Goal: Information Seeking & Learning: Check status

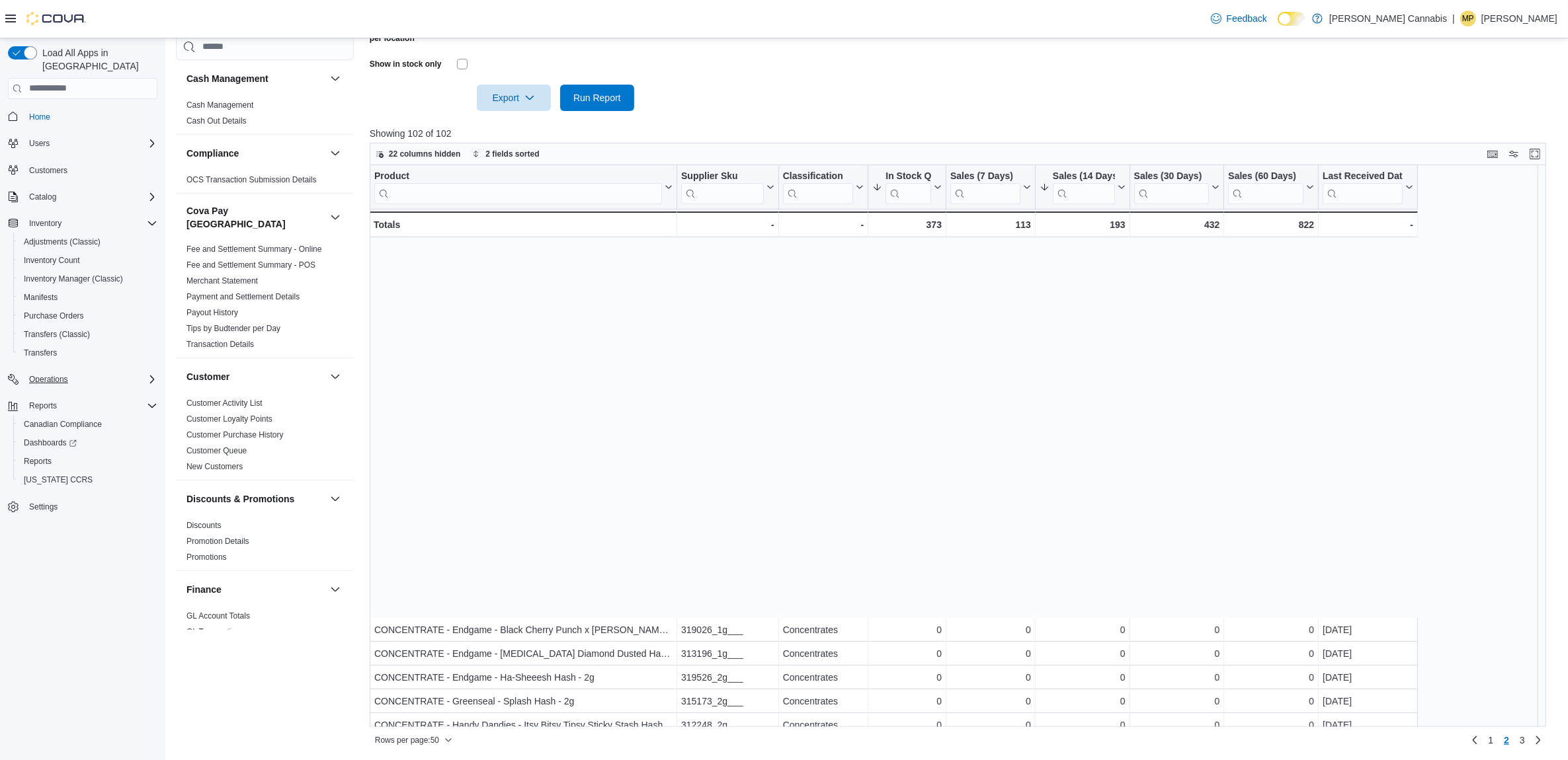
scroll to position [413, 0]
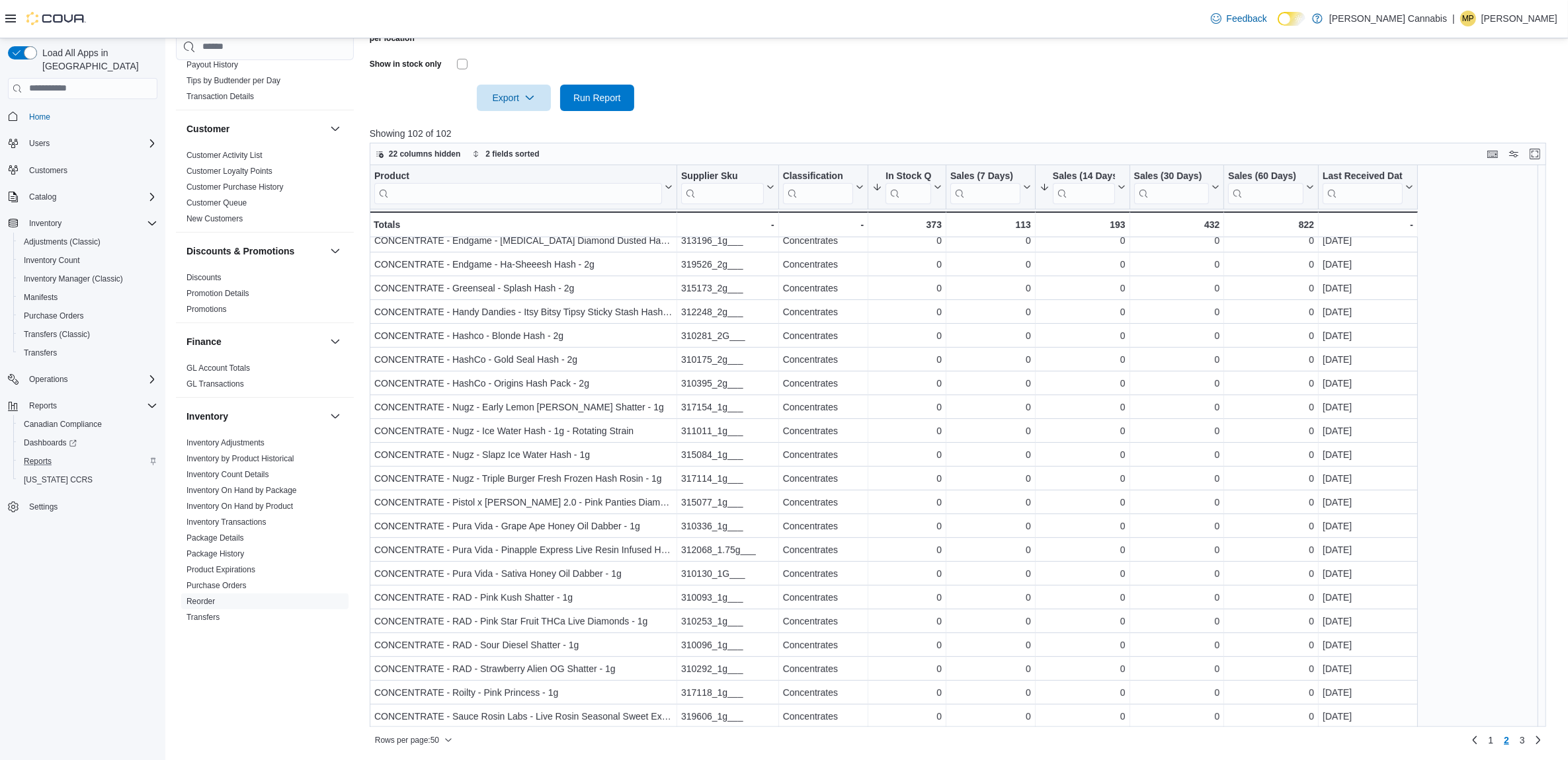
click at [63, 454] on div "Reports" at bounding box center [88, 461] width 139 height 16
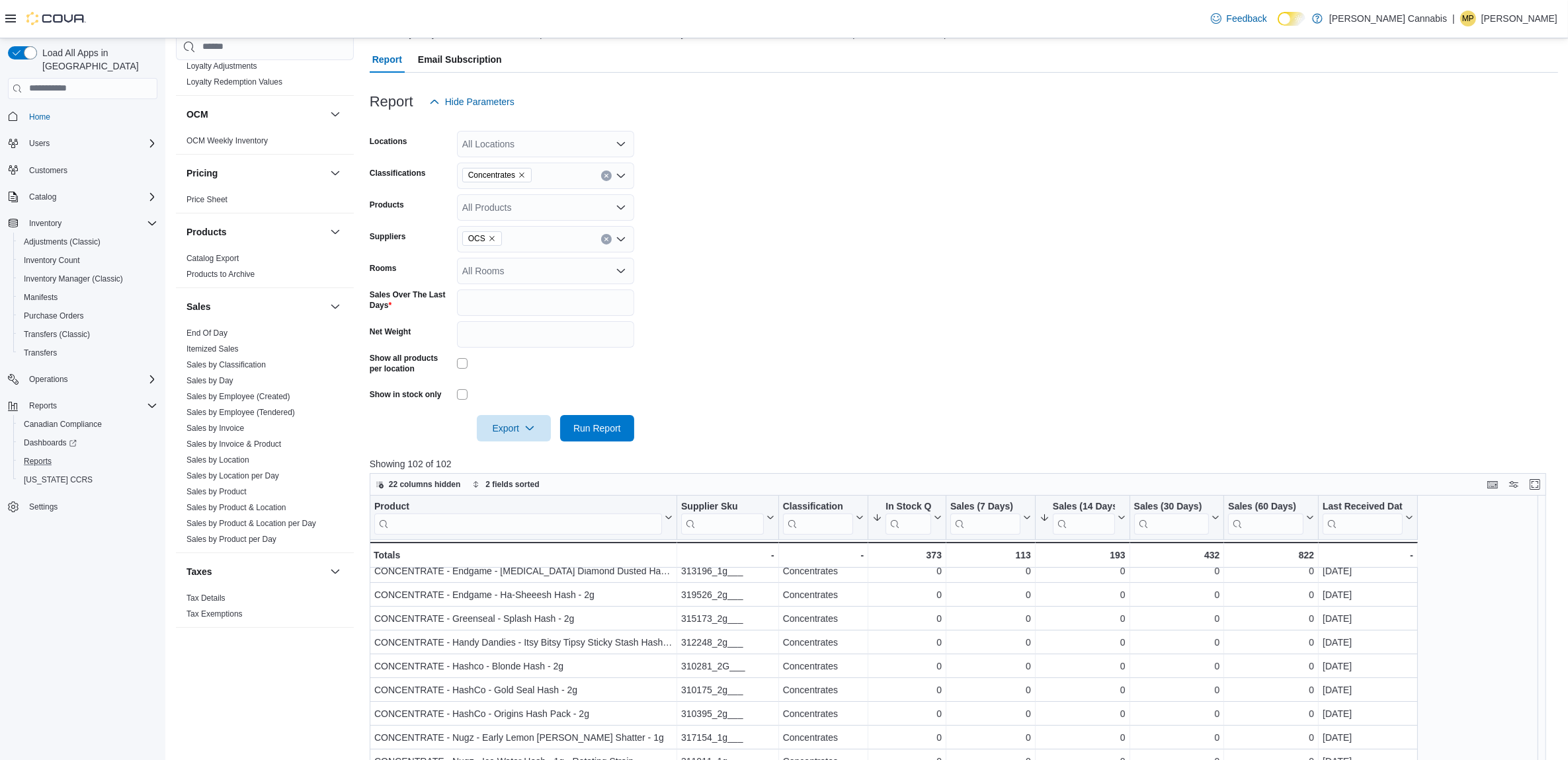
scroll to position [860, 0]
click at [80, 372] on div "Operations" at bounding box center [91, 379] width 134 height 16
click at [79, 393] on span "Cash Management" at bounding box center [57, 398] width 67 height 11
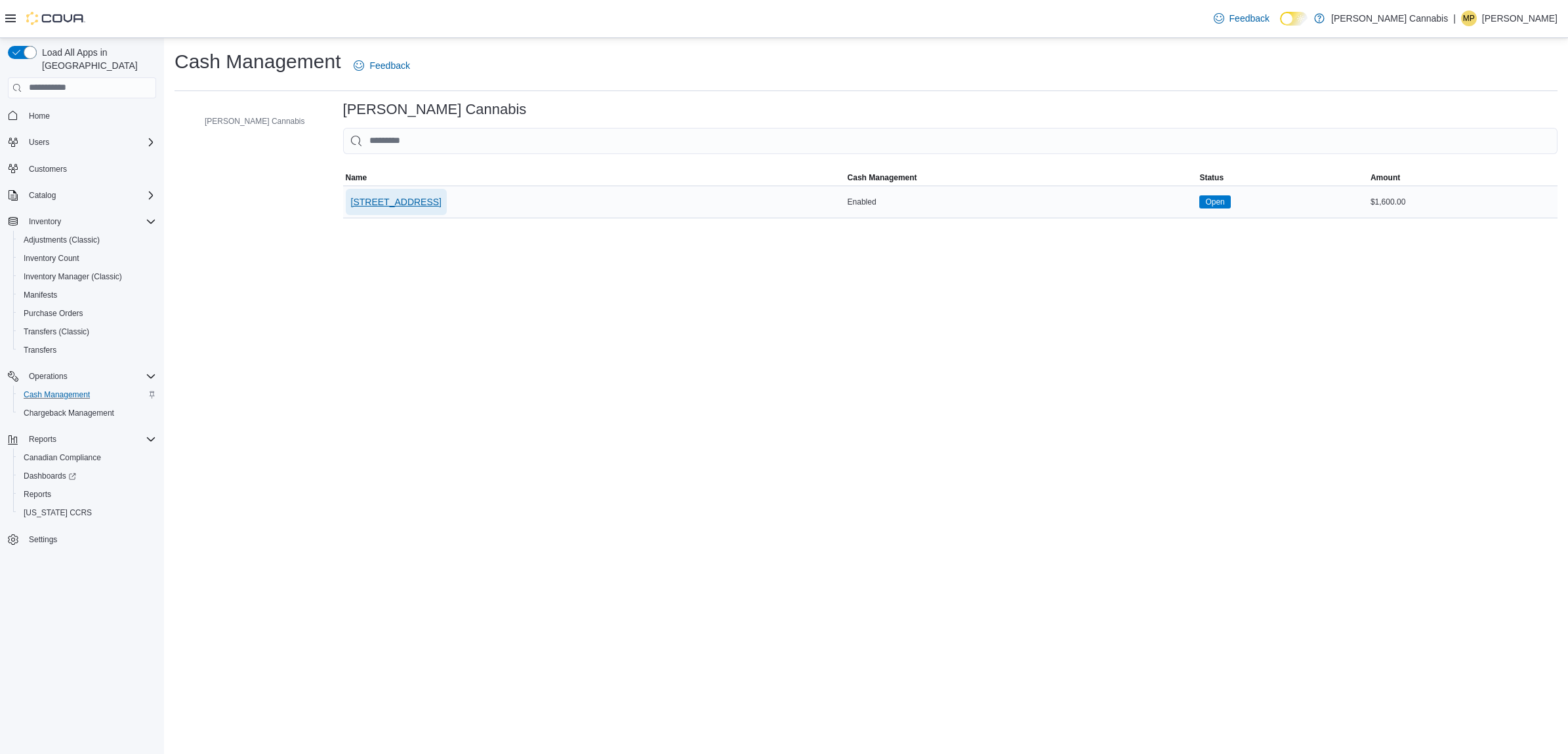
click at [374, 194] on span "[STREET_ADDRESS]" at bounding box center [396, 201] width 91 height 26
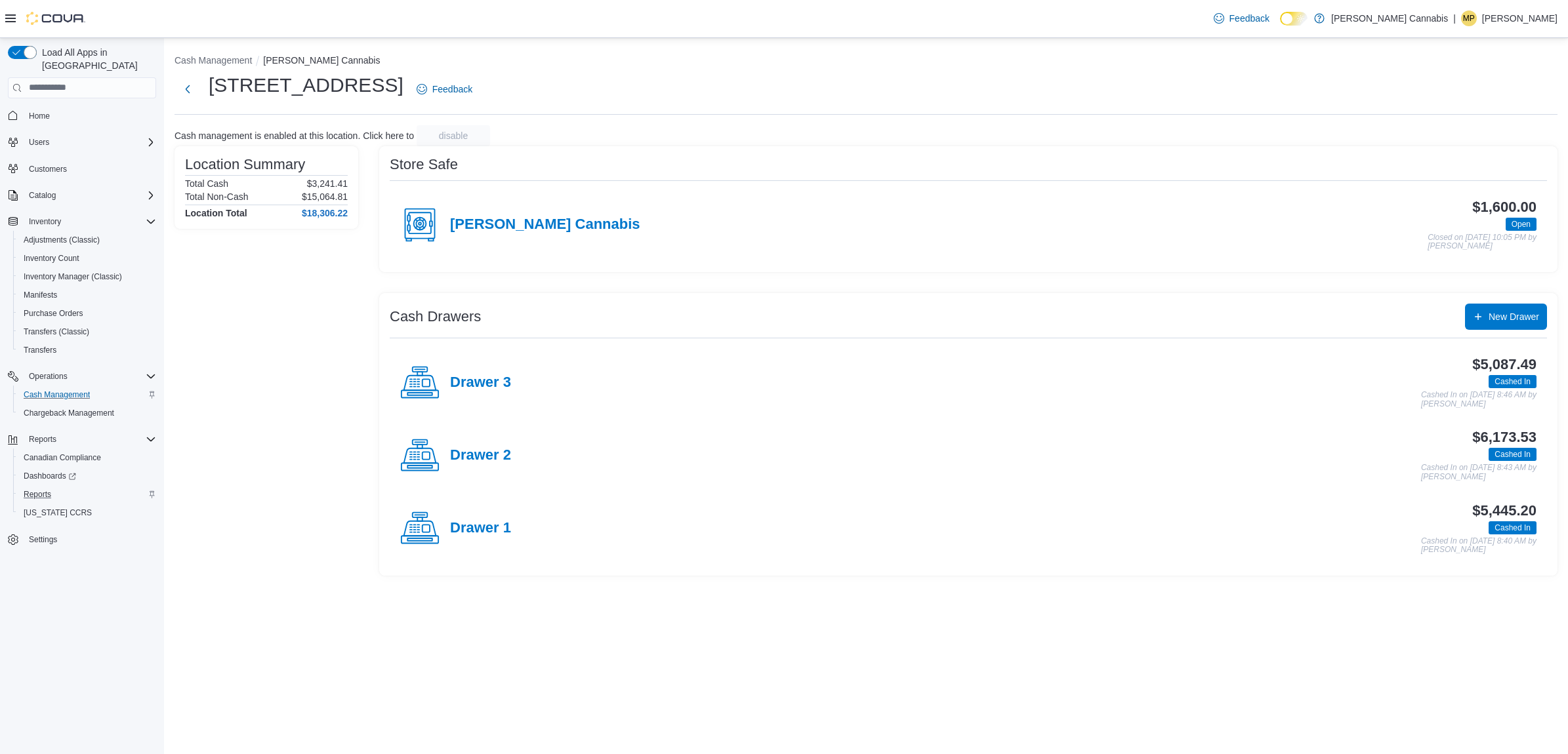
click at [71, 487] on div "Reports" at bounding box center [87, 494] width 138 height 15
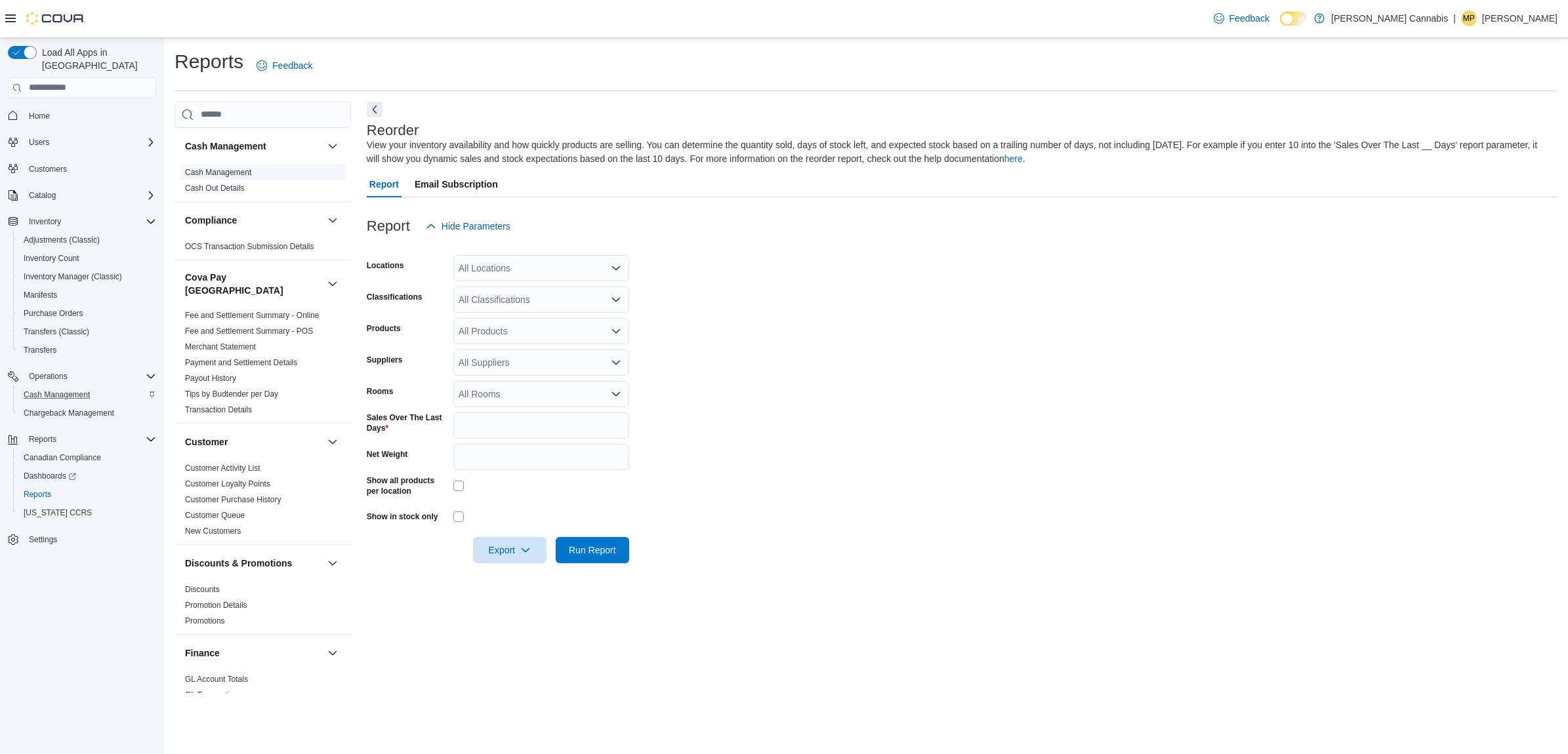
click at [241, 173] on link "Cash Management" at bounding box center [218, 172] width 66 height 9
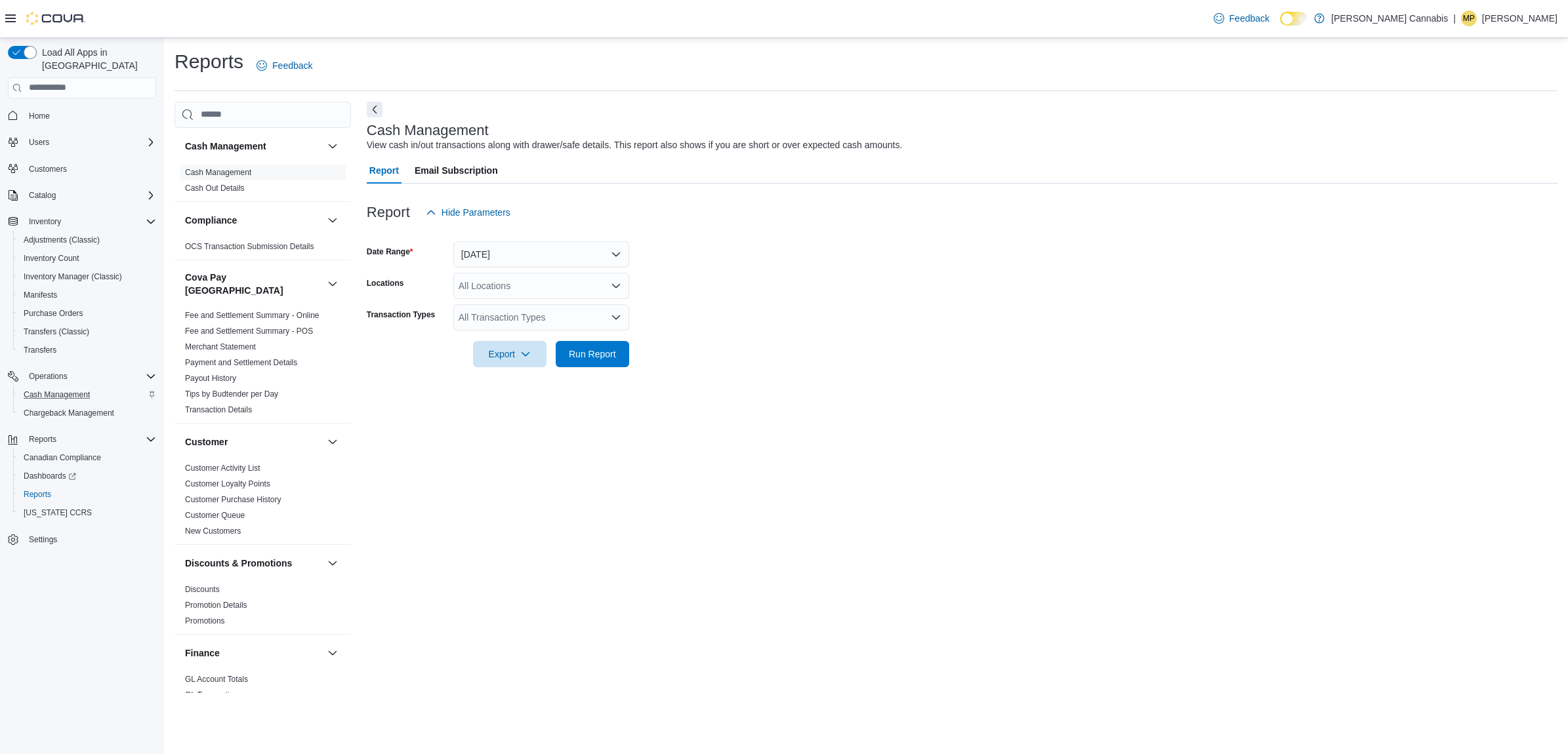
click at [521, 329] on div "All Transaction Types" at bounding box center [541, 317] width 176 height 26
click at [505, 450] on span "Cash Skim" at bounding box center [542, 451] width 160 height 13
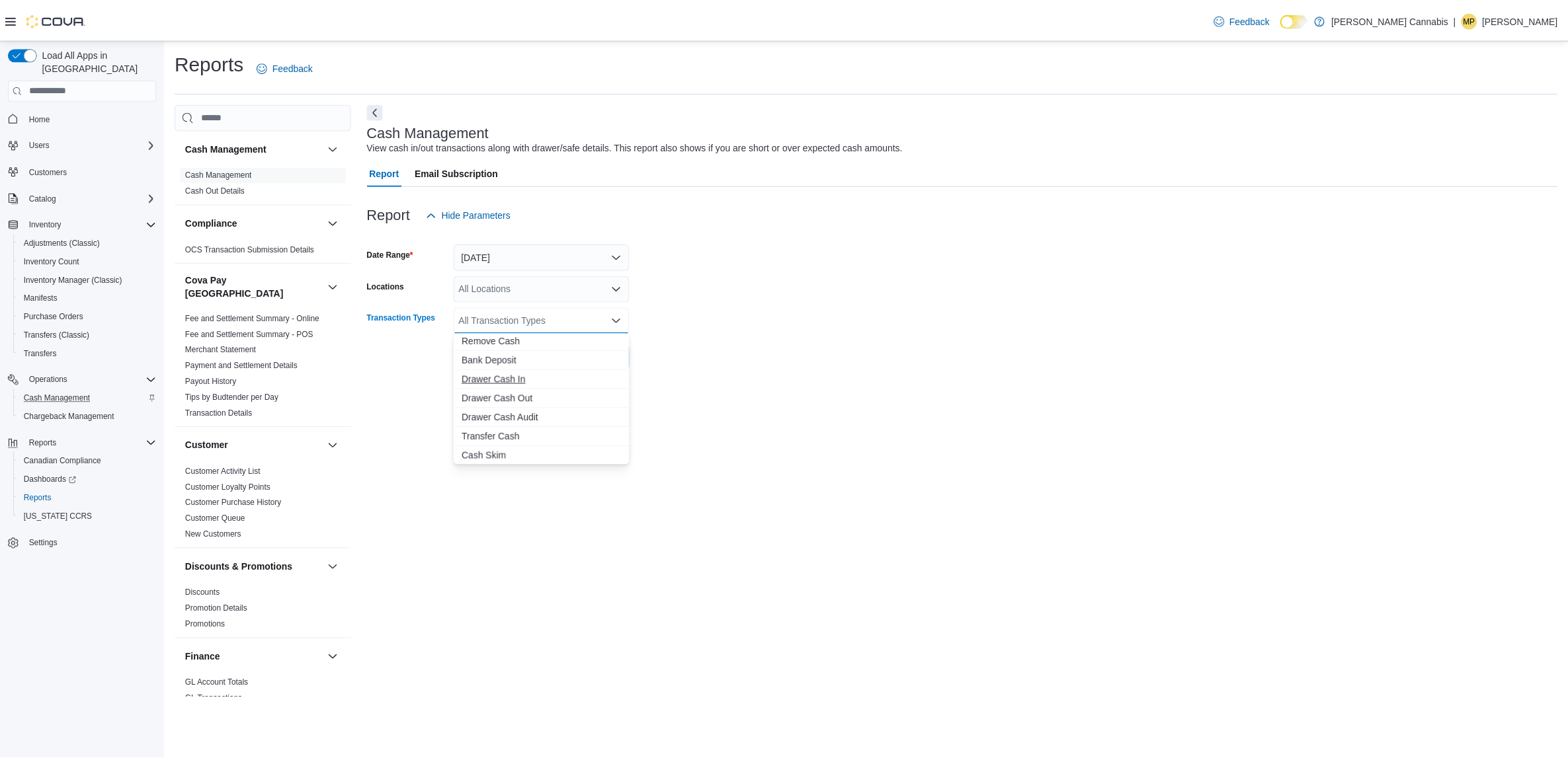
scroll to position [59, 0]
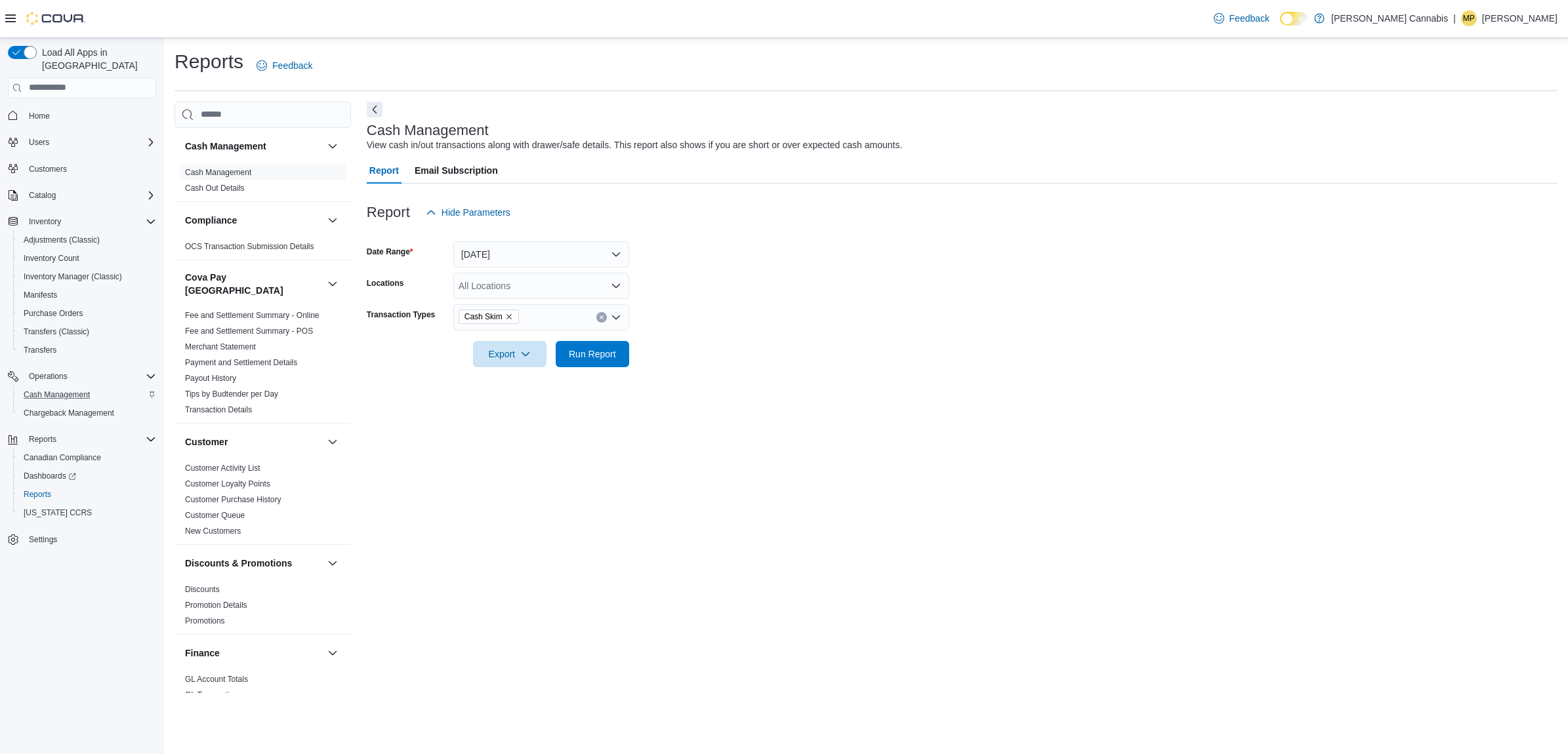
click at [809, 368] on div at bounding box center [962, 375] width 1191 height 15
click at [622, 363] on button "Run Report" at bounding box center [592, 353] width 74 height 26
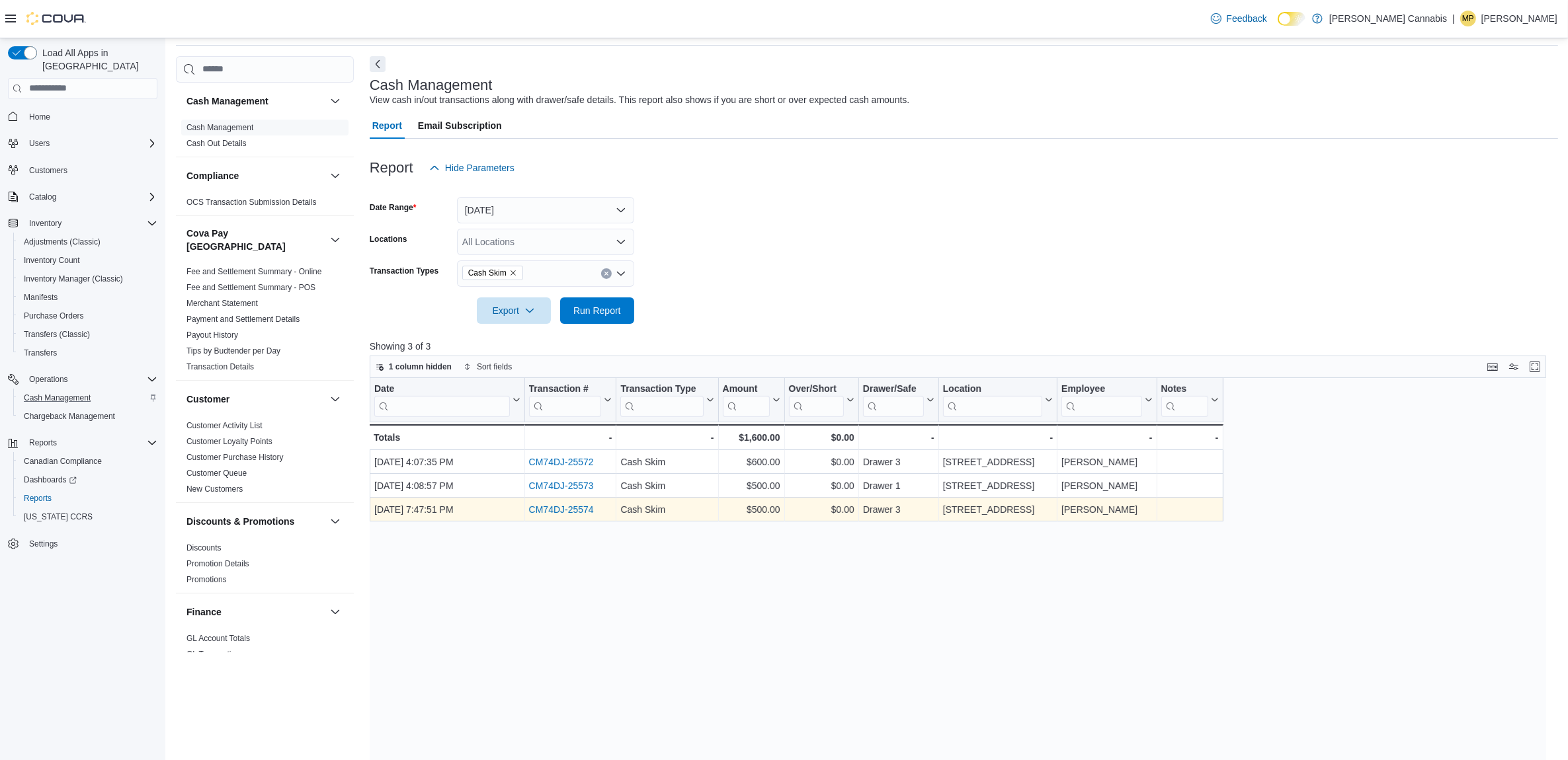
scroll to position [83, 0]
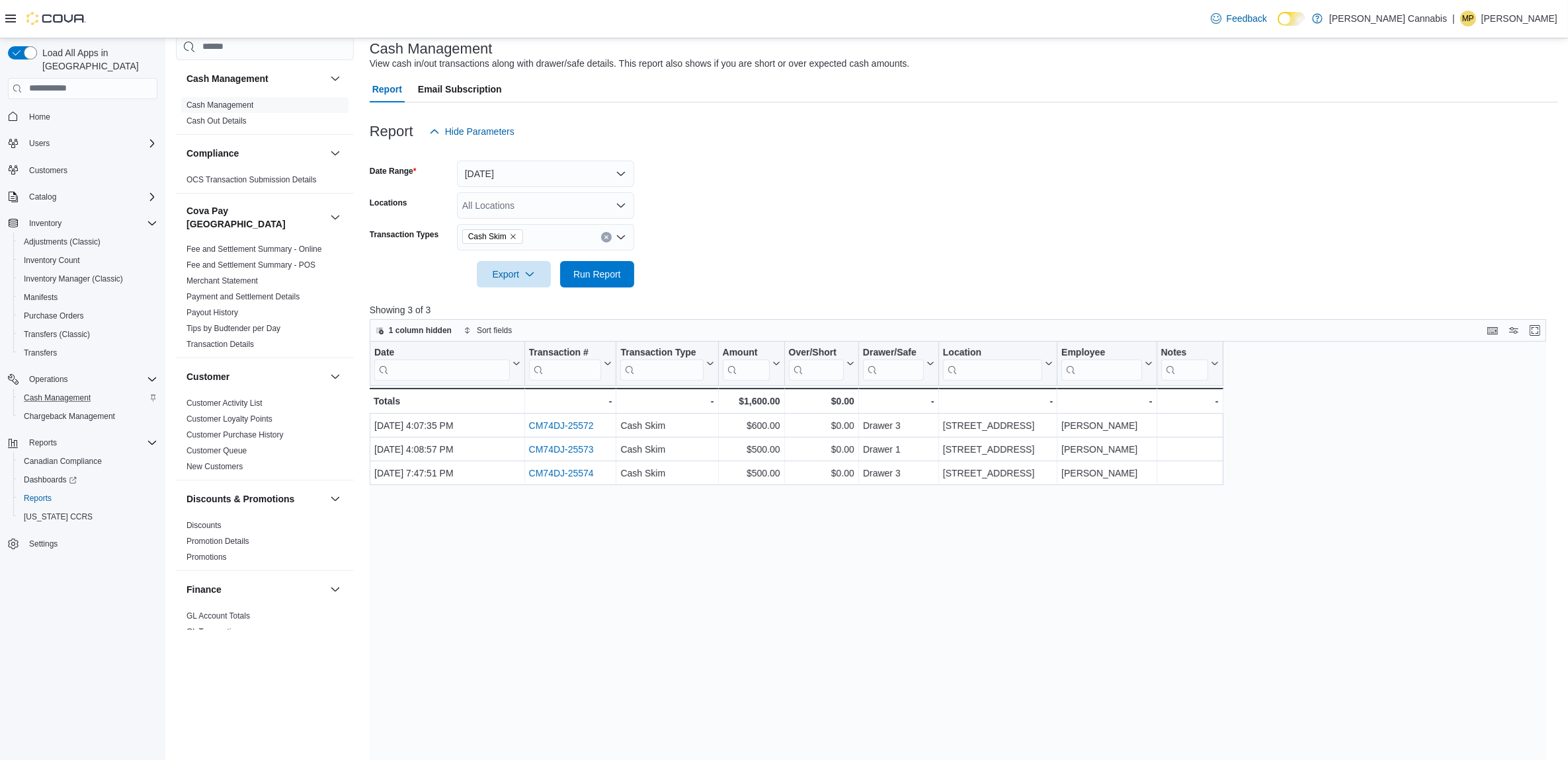
click at [510, 236] on icon "Remove Cash Skim from selection in this group" at bounding box center [513, 236] width 5 height 5
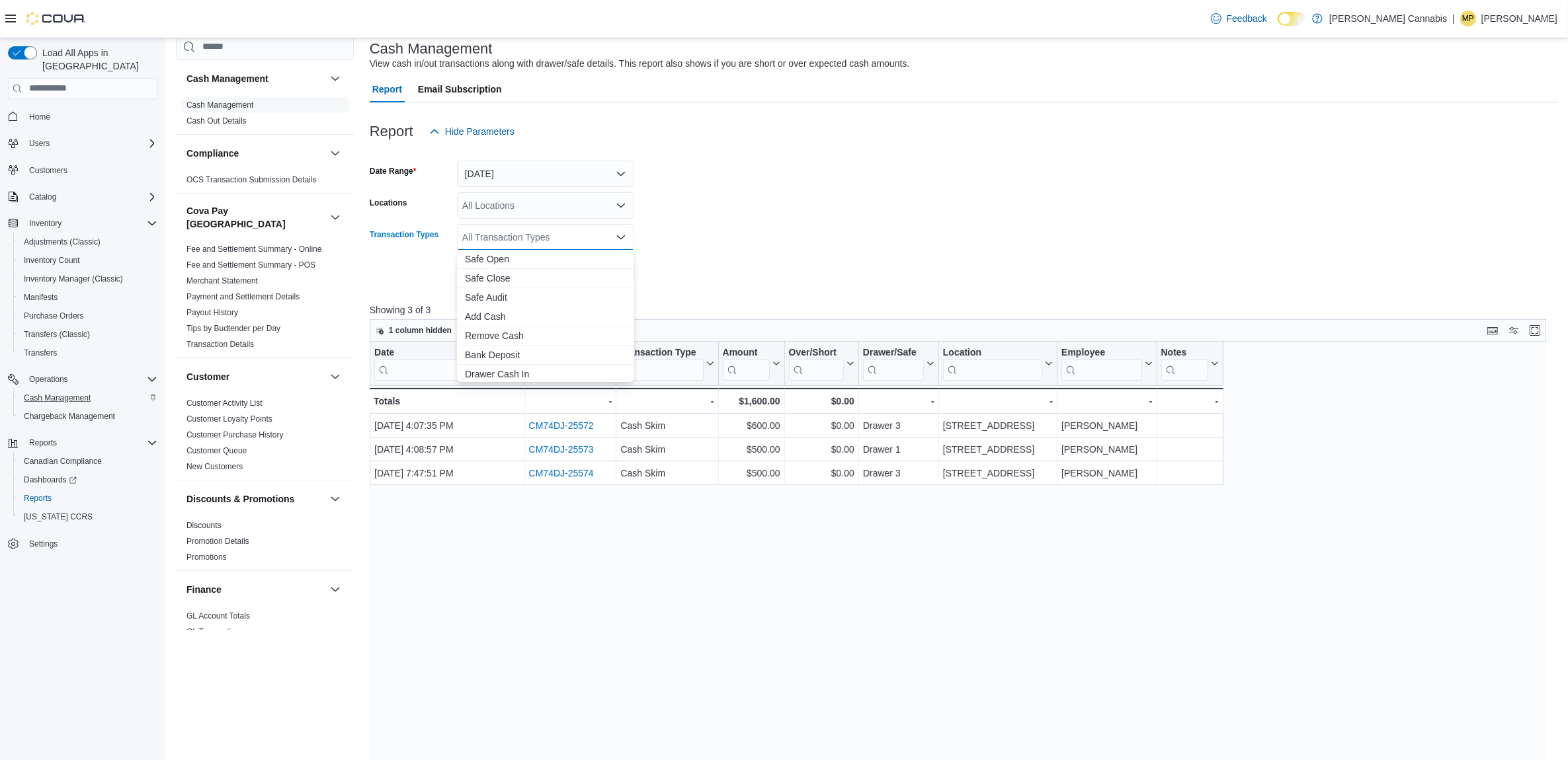
click at [857, 586] on div "Date Click to view column header actions Transaction # Click to view column hea…" at bounding box center [963, 635] width 1188 height 586
click at [768, 261] on form "Date Range [DATE] Locations All Locations Transaction Types All Transaction Typ…" at bounding box center [963, 217] width 1188 height 143
click at [889, 243] on form "Date Range [DATE] Locations All Locations Transaction Types All Transaction Typ…" at bounding box center [963, 217] width 1188 height 143
